Goal: Find specific page/section: Find specific page/section

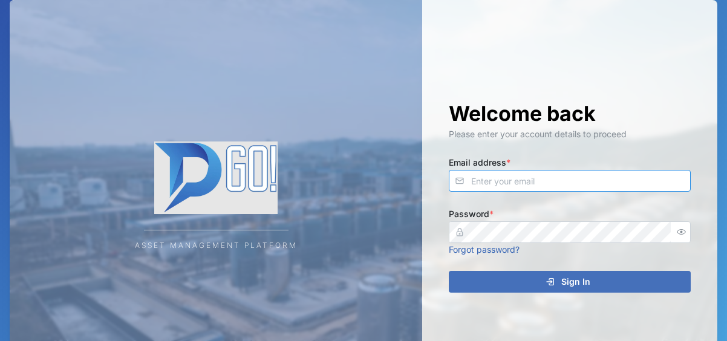
click at [521, 175] on input "Email address *" at bounding box center [569, 181] width 242 height 22
type input "[EMAIL_ADDRESS][DOMAIN_NAME]"
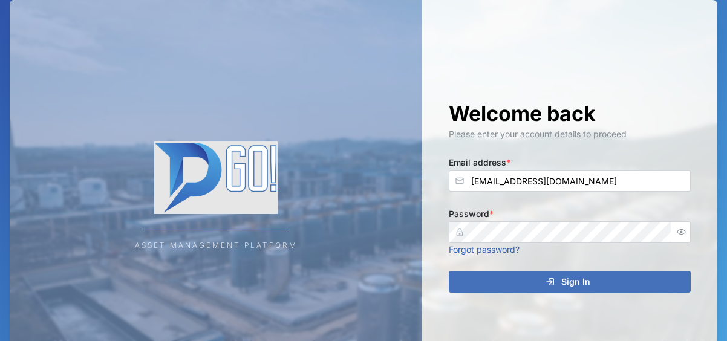
click at [527, 283] on div "Sign In" at bounding box center [567, 281] width 222 height 21
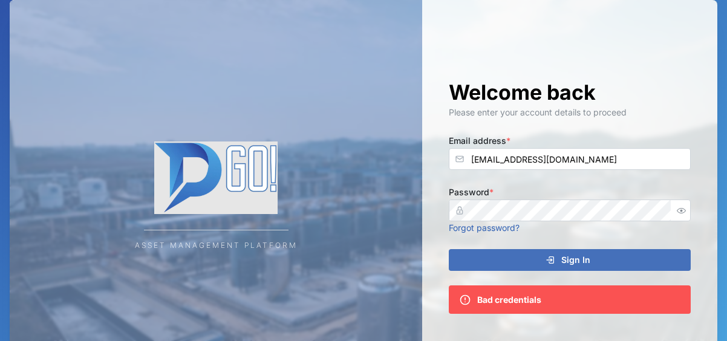
click at [554, 254] on div "Sign In" at bounding box center [567, 260] width 222 height 21
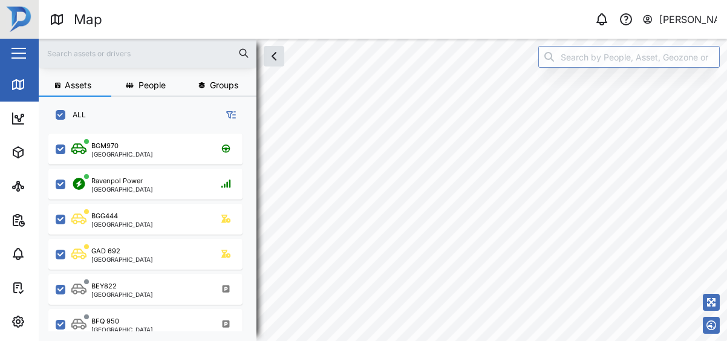
scroll to position [202, 198]
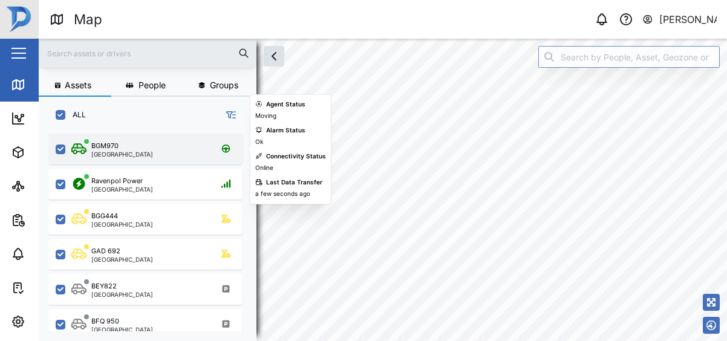
click at [152, 154] on div "BGM970 [GEOGRAPHIC_DATA]" at bounding box center [153, 149] width 164 height 16
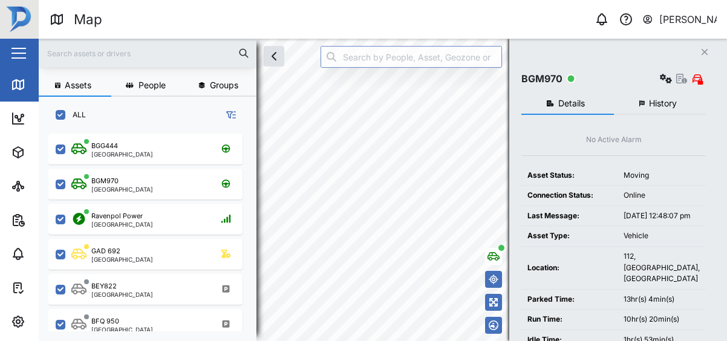
click at [487, 260] on div "Assets People Groups ALL BGG444 [GEOGRAPHIC_DATA] BGM970 [GEOGRAPHIC_DATA] [GEO…" at bounding box center [383, 190] width 688 height 302
click at [487, 308] on div "Assets People Groups ALL BGG444 [GEOGRAPHIC_DATA] BGM970 [GEOGRAPHIC_DATA] [GEO…" at bounding box center [383, 190] width 688 height 302
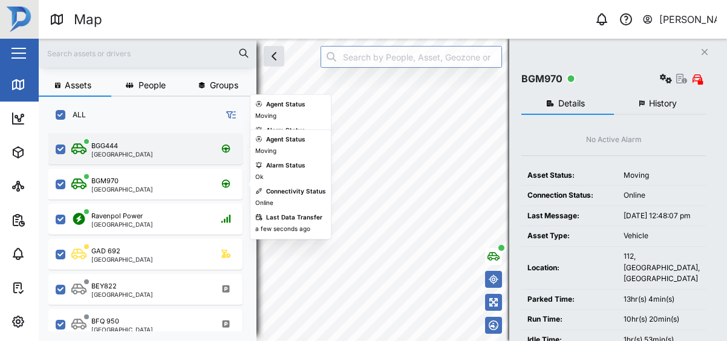
click at [163, 152] on div "BGG444 [GEOGRAPHIC_DATA]" at bounding box center [153, 149] width 164 height 16
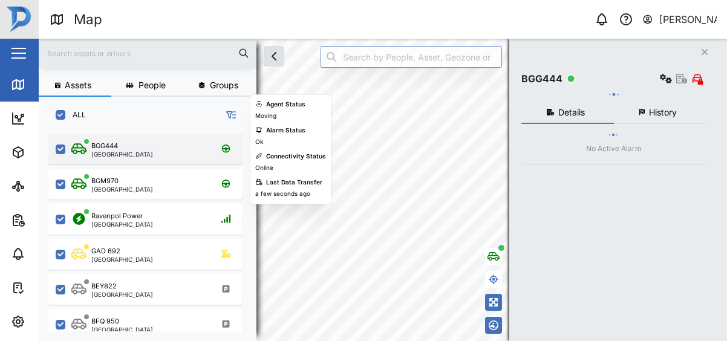
click at [163, 152] on div "BGG444 [GEOGRAPHIC_DATA]" at bounding box center [153, 149] width 164 height 16
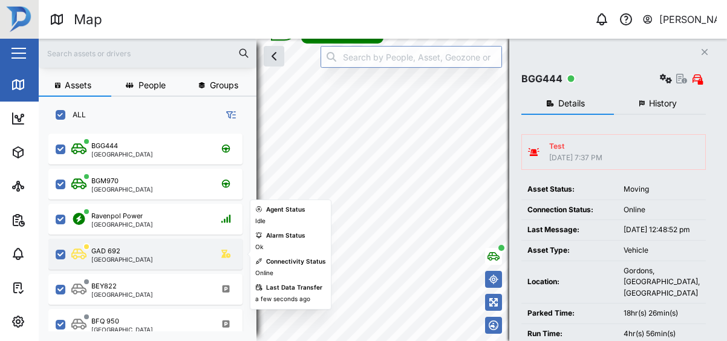
click at [146, 258] on div "GAD 692 [GEOGRAPHIC_DATA]" at bounding box center [153, 254] width 164 height 16
